Goal: Complete application form

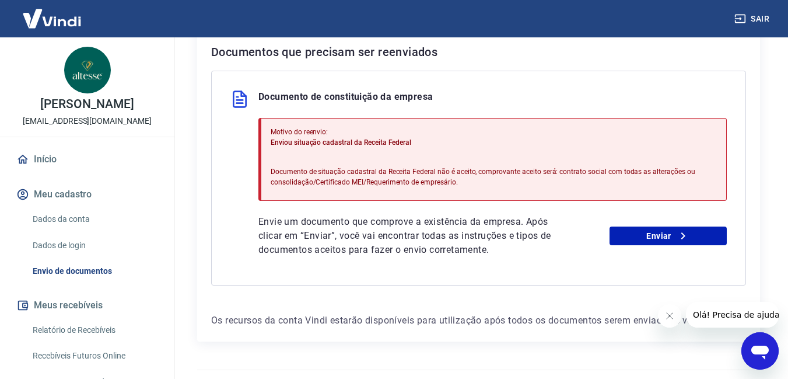
scroll to position [259, 0]
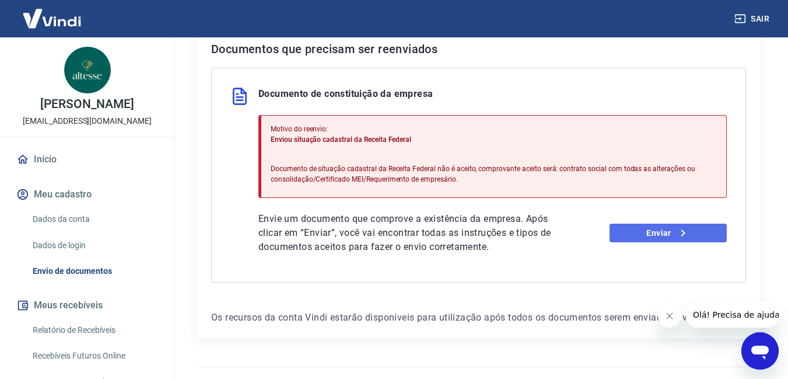
click at [650, 233] on link "Enviar" at bounding box center [667, 232] width 117 height 19
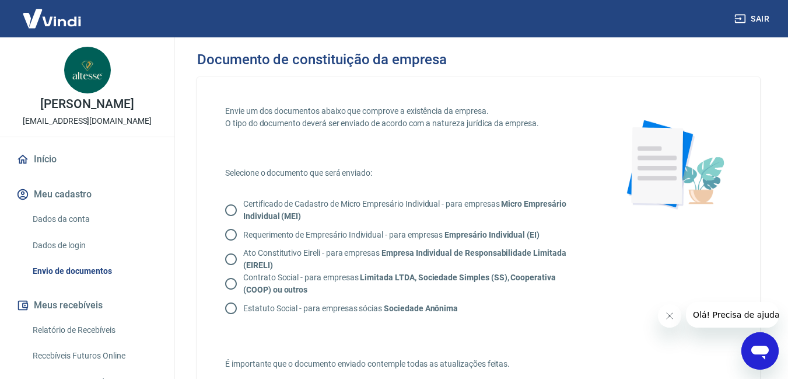
click at [228, 209] on input "Certificado de Cadastro de Micro Empresário Individual - para empresas Micro Em…" at bounding box center [231, 210] width 24 height 24
radio input "true"
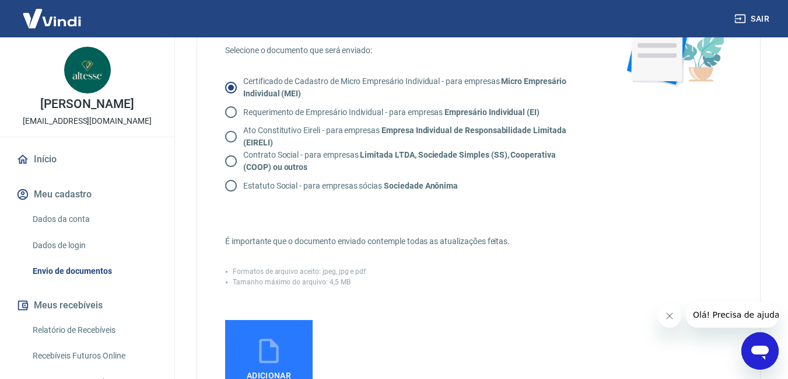
scroll to position [134, 0]
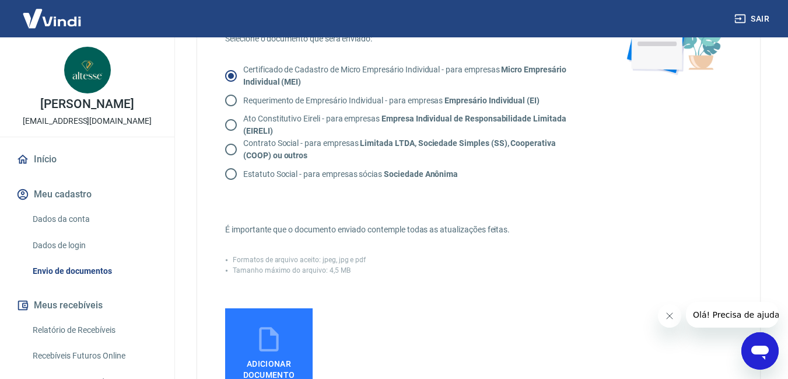
click at [264, 342] on icon at bounding box center [268, 338] width 29 height 29
click at [0, 0] on input "Adicionar documento" at bounding box center [0, 0] width 0 height 0
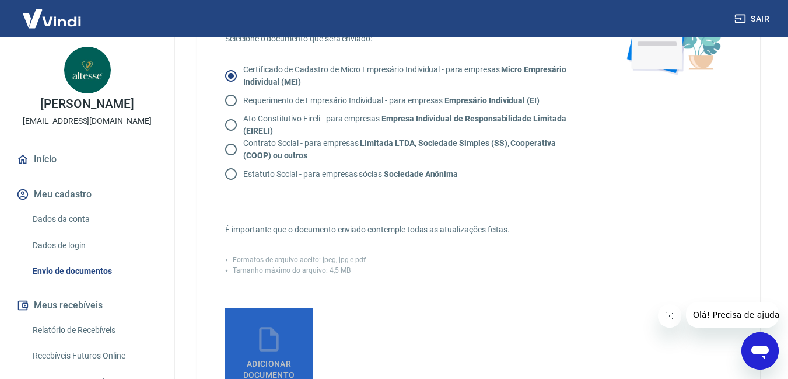
click at [272, 349] on icon at bounding box center [268, 339] width 19 height 24
click at [0, 0] on input "Adicionar documento" at bounding box center [0, 0] width 0 height 0
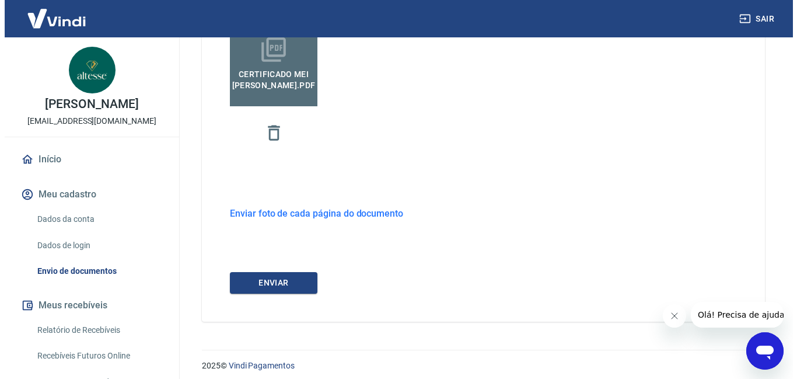
scroll to position [430, 0]
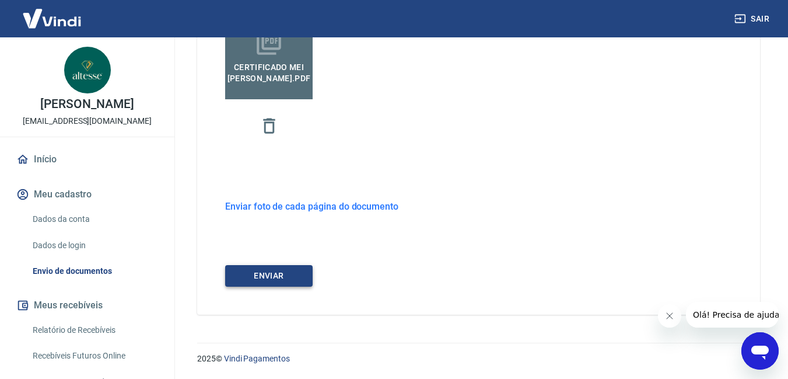
click at [260, 274] on button "ENVIAR" at bounding box center [268, 276] width 87 height 22
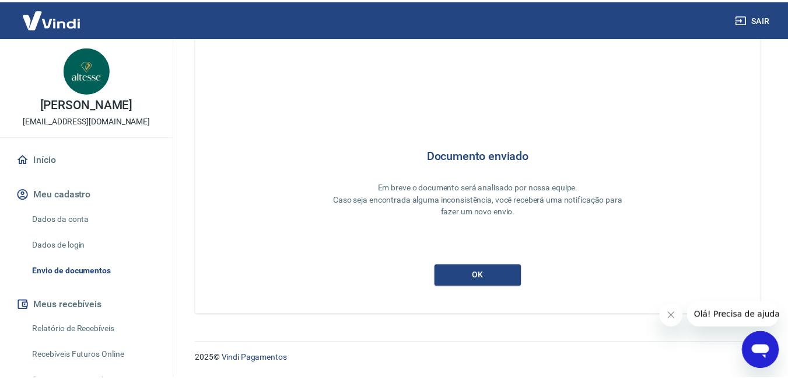
scroll to position [26, 0]
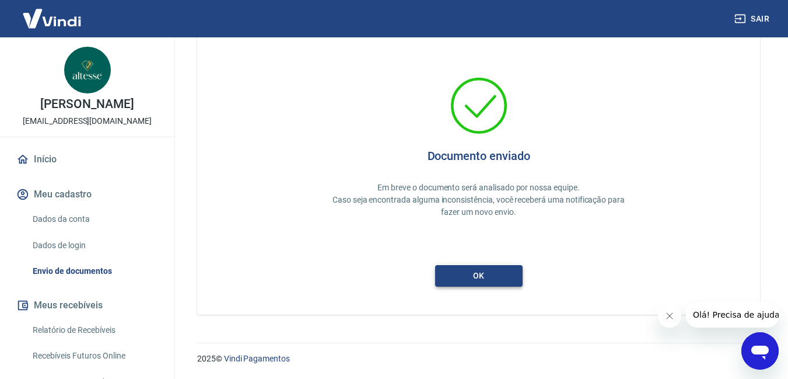
click at [475, 275] on button "ok" at bounding box center [478, 276] width 87 height 22
